Goal: Subscribe to service/newsletter

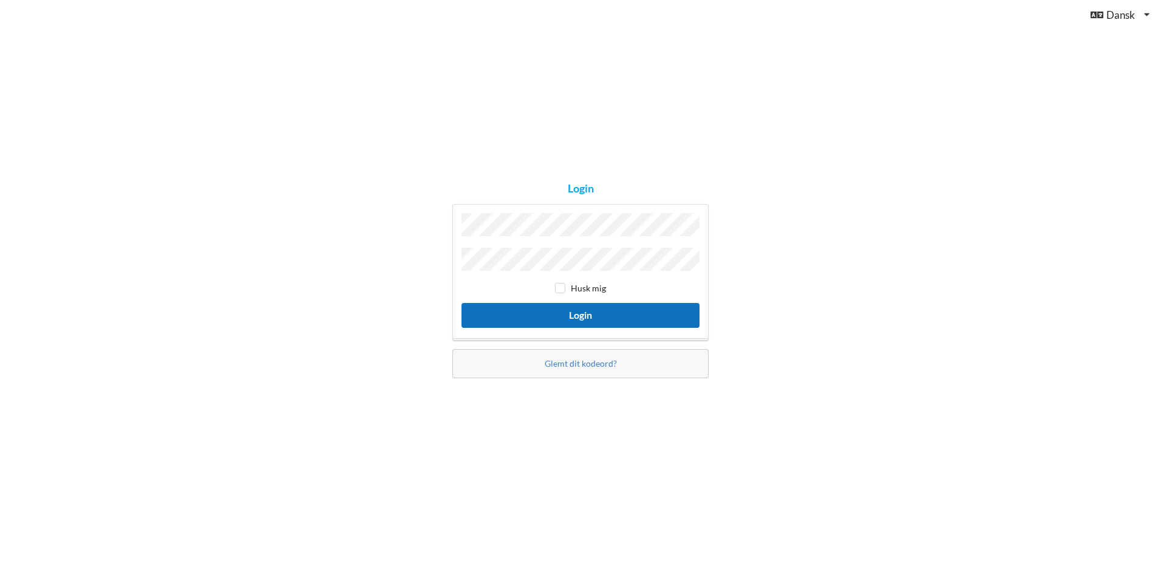
click at [578, 315] on button "Login" at bounding box center [581, 315] width 238 height 25
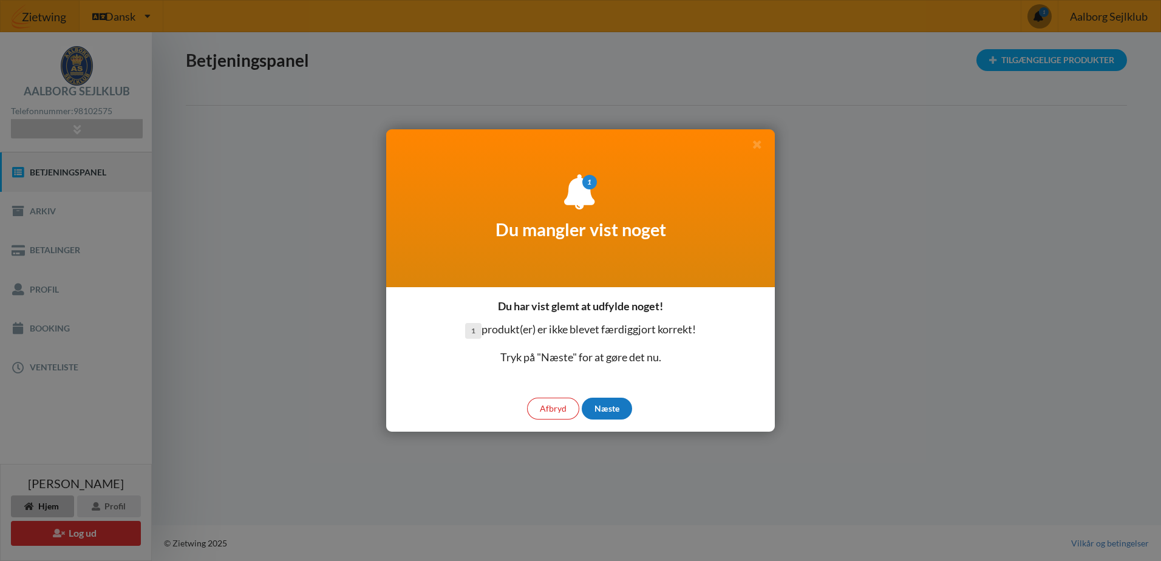
click at [607, 409] on div "Næste" at bounding box center [607, 409] width 50 height 22
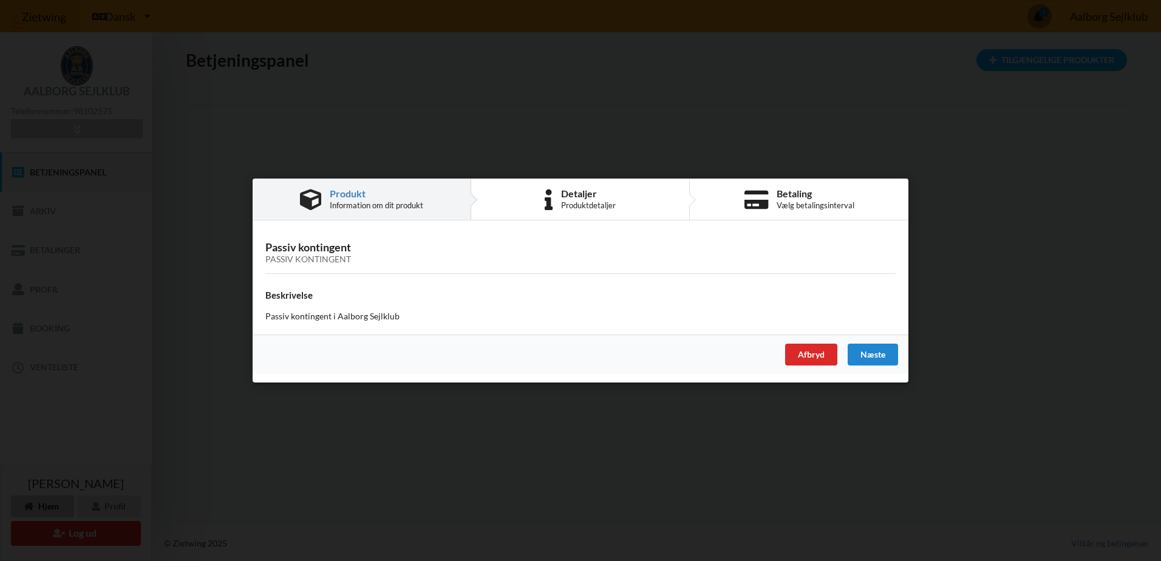
click at [583, 205] on div "Produktdetaljer" at bounding box center [588, 205] width 55 height 10
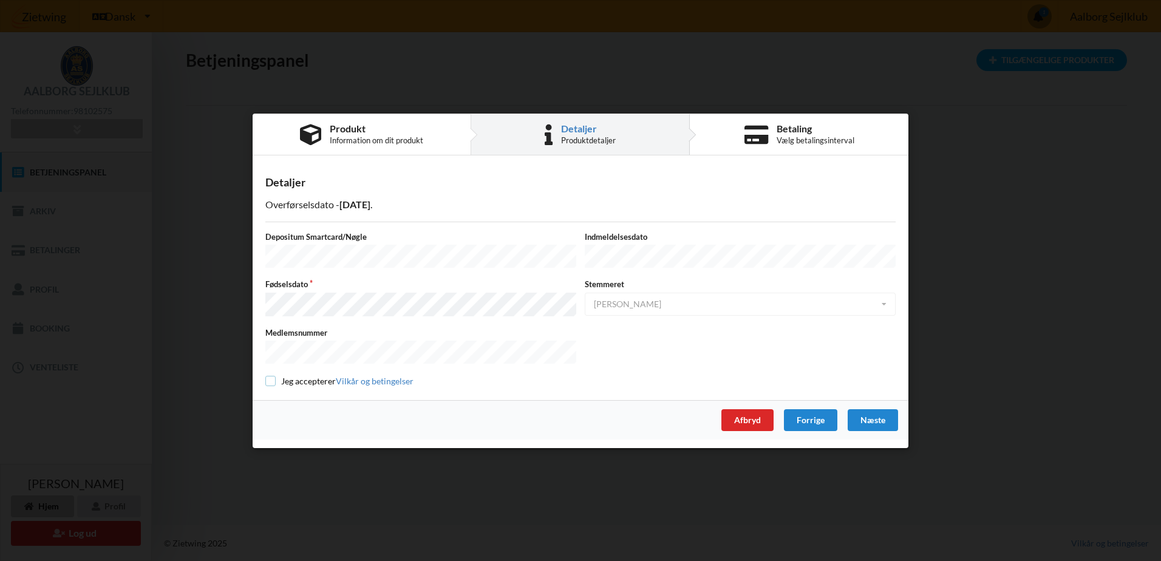
click at [271, 379] on input "checkbox" at bounding box center [270, 381] width 10 height 10
checkbox input "true"
click at [837, 145] on div "Vælg betalingsinterval" at bounding box center [816, 140] width 78 height 10
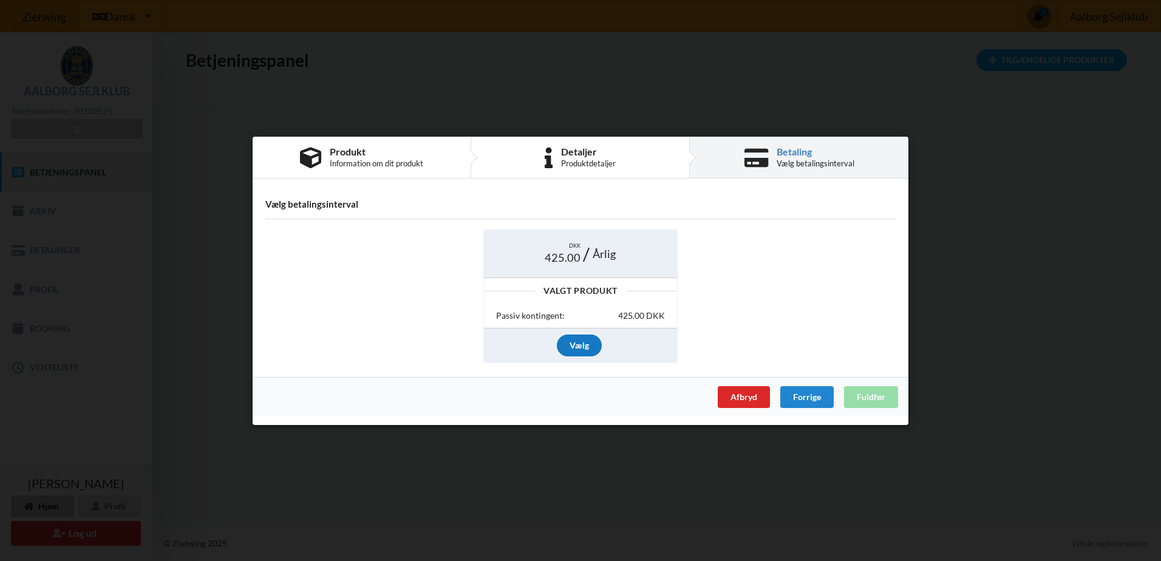
click at [578, 348] on div "Vælg" at bounding box center [579, 346] width 45 height 22
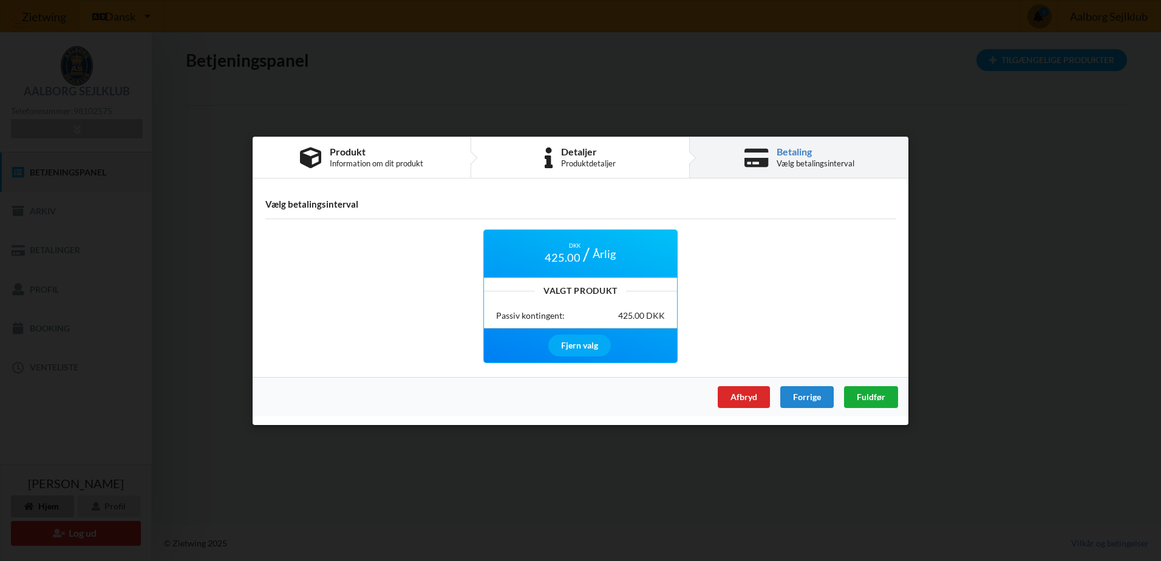
click at [876, 397] on span "Fuldfør" at bounding box center [871, 396] width 29 height 10
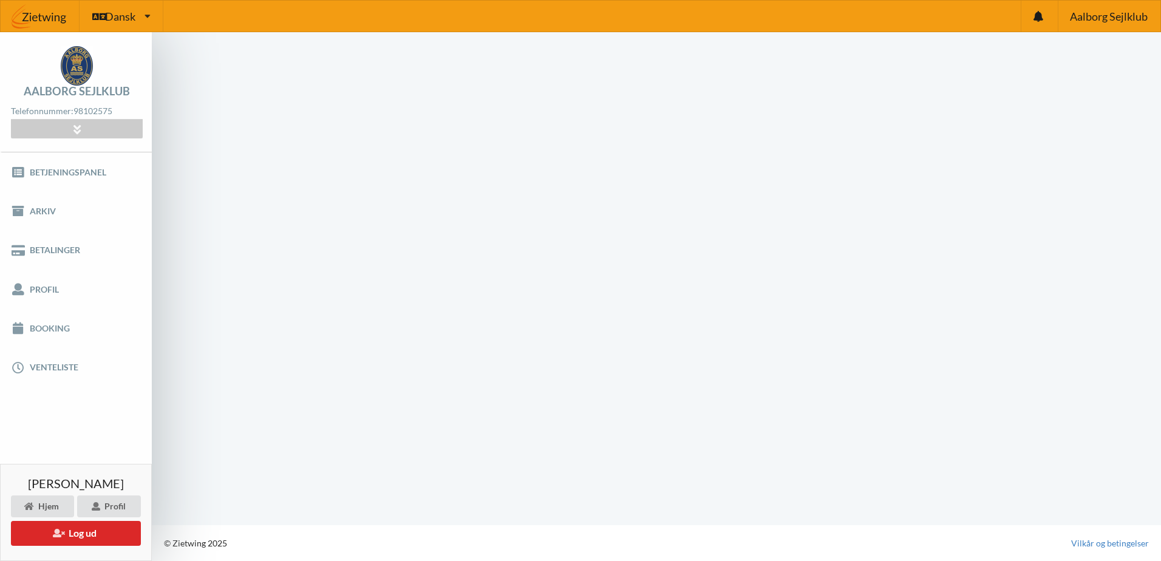
scroll to position [1, 0]
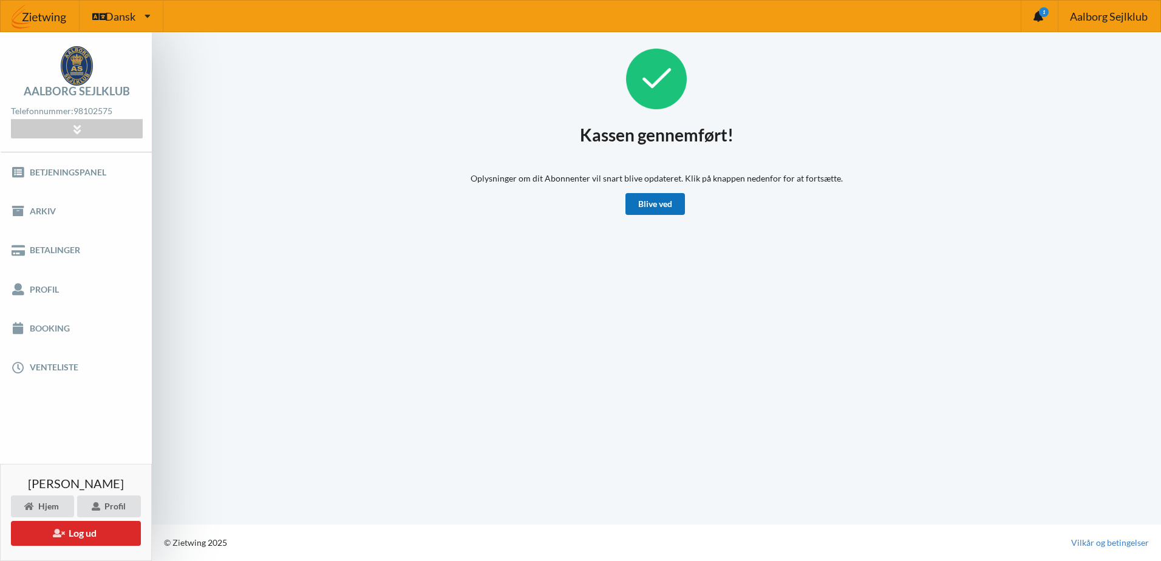
click at [666, 209] on link "Blive ved" at bounding box center [656, 204] width 60 height 22
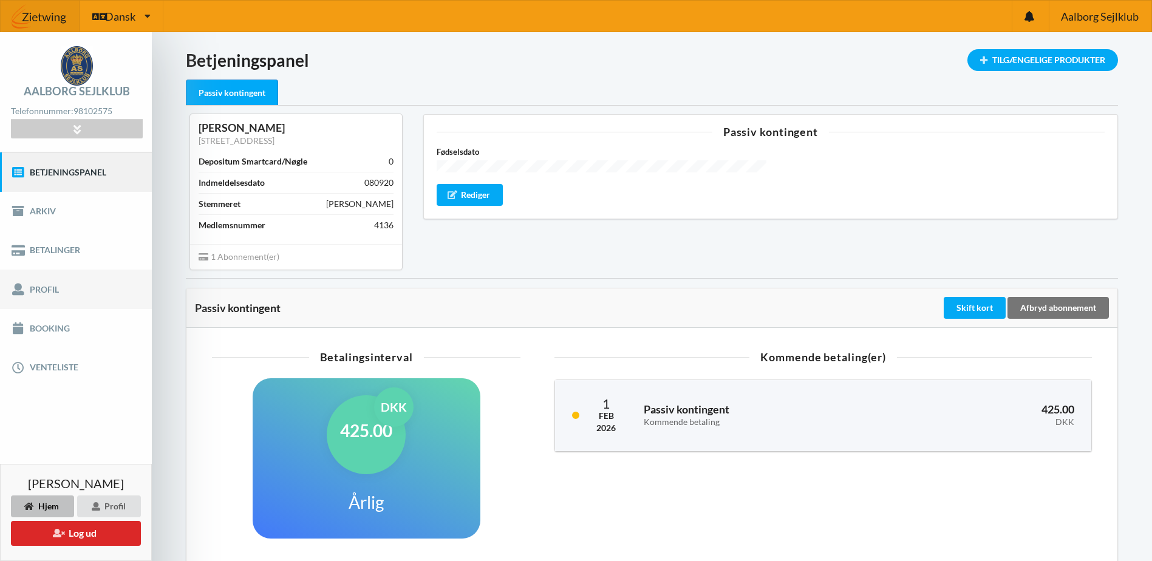
click at [53, 287] on link "Profil" at bounding box center [76, 289] width 152 height 39
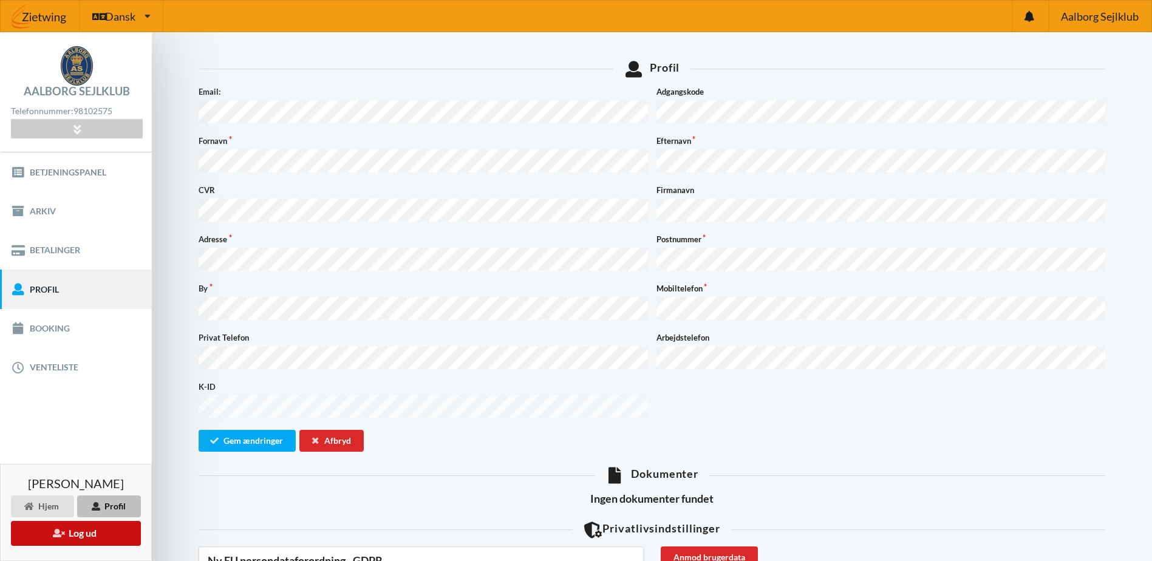
click at [78, 530] on button "Log ud" at bounding box center [76, 533] width 130 height 25
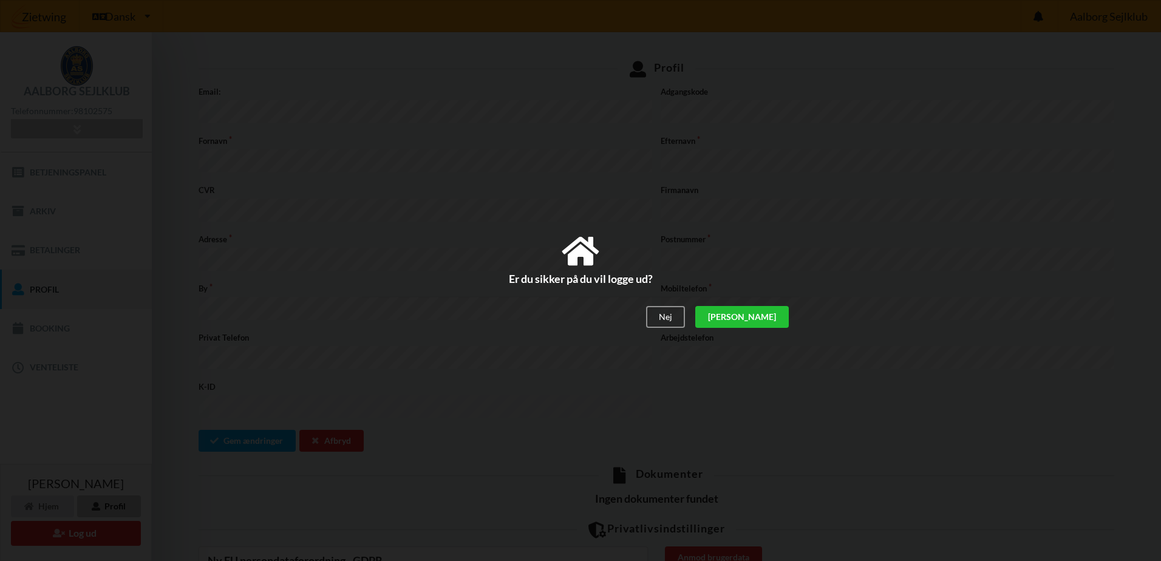
click at [773, 316] on div "[PERSON_NAME]" at bounding box center [742, 318] width 94 height 22
